Goal: Find specific page/section: Find specific page/section

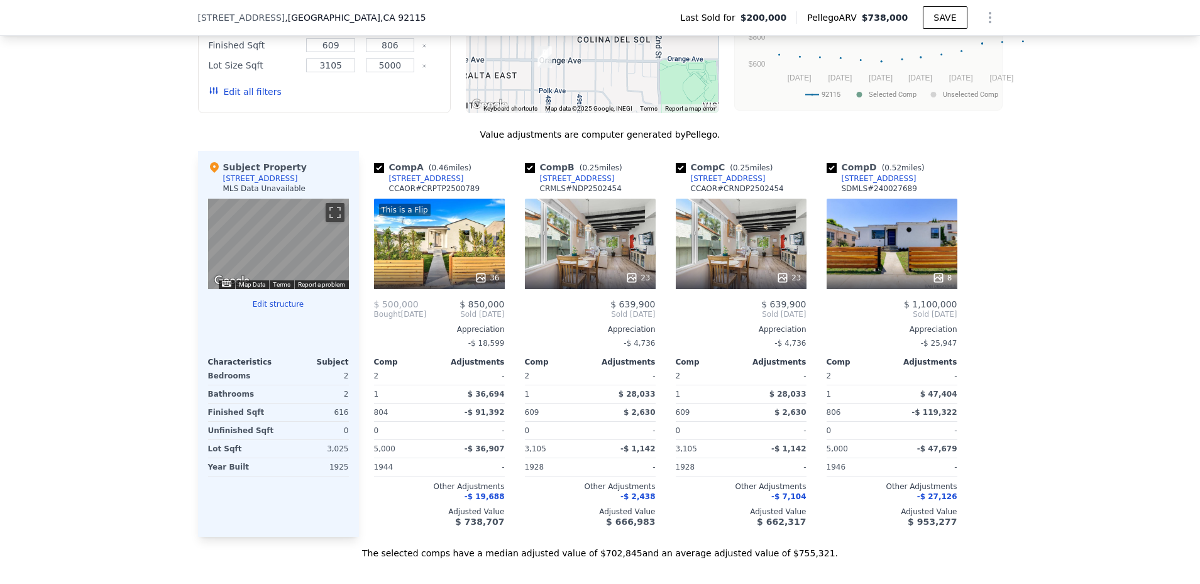
scroll to position [1171, 0]
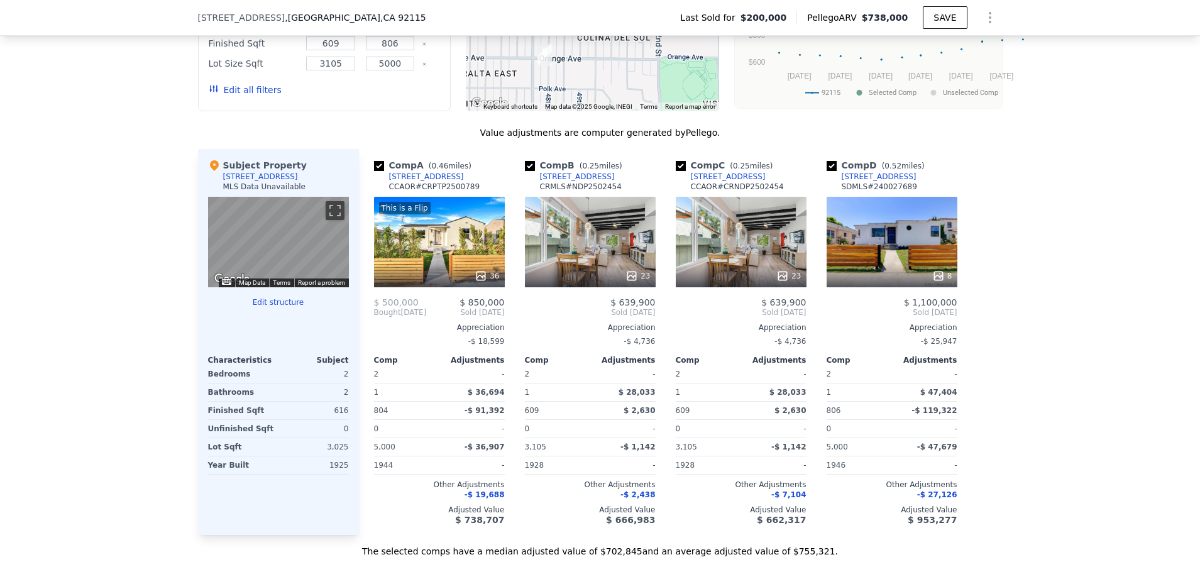
checkbox input "false"
click at [386, 99] on button "Update Search" at bounding box center [392, 90] width 95 height 18
checkbox input "false"
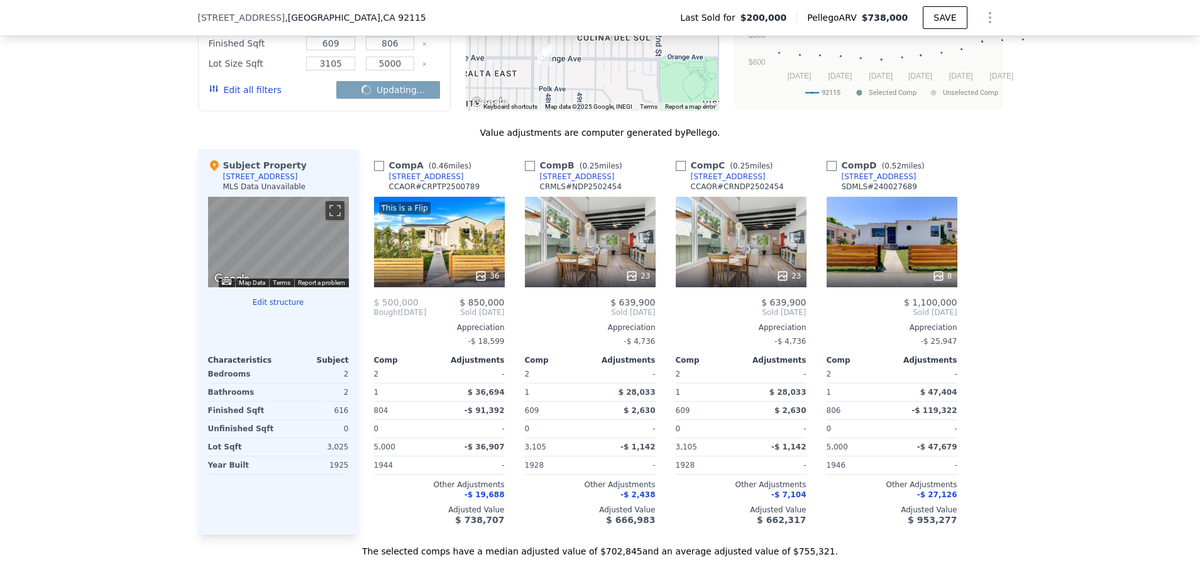
checkbox input "false"
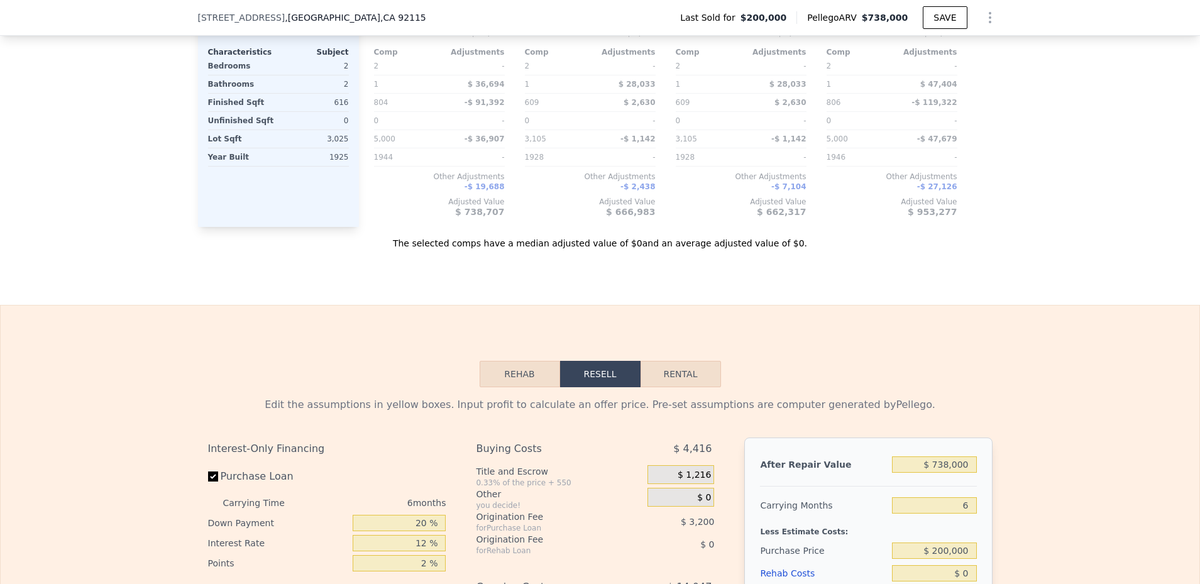
scroll to position [1482, 0]
